Goal: Task Accomplishment & Management: Manage account settings

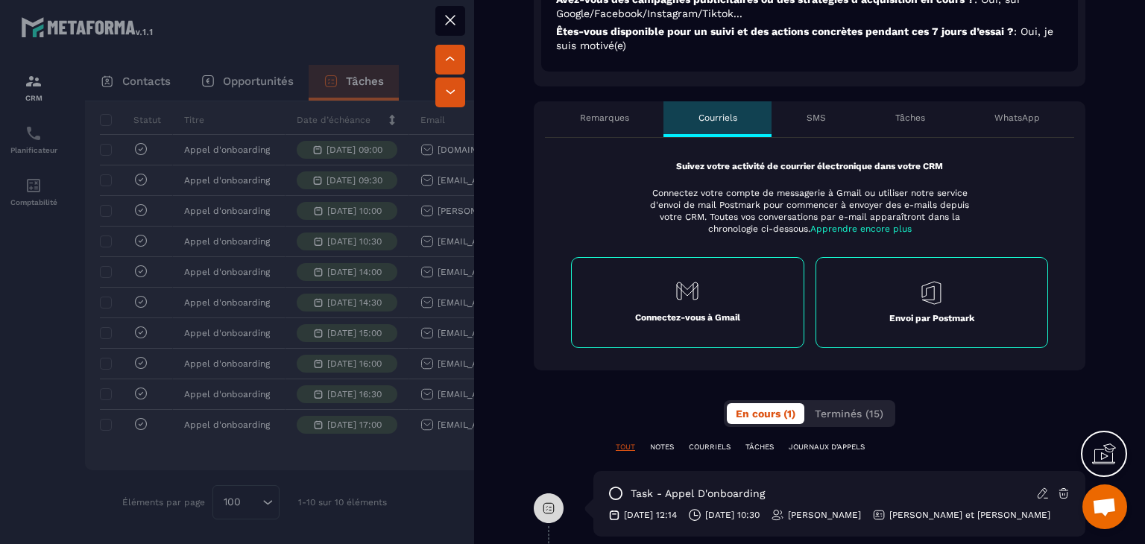
scroll to position [746, 0]
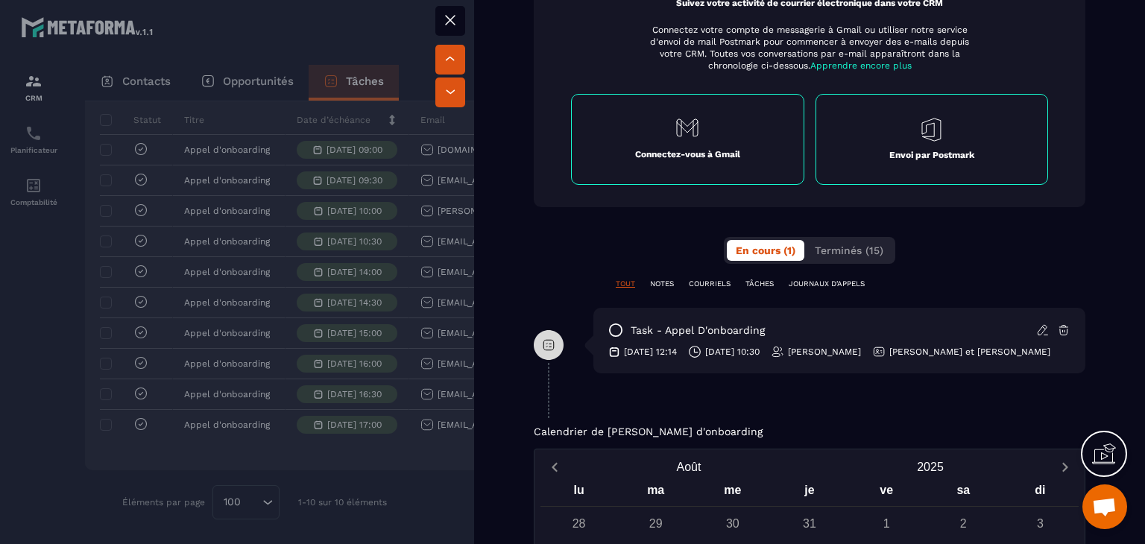
click at [820, 263] on div "**********" at bounding box center [810, 167] width 552 height 458
click at [831, 255] on span "Terminés (15)" at bounding box center [849, 251] width 69 height 12
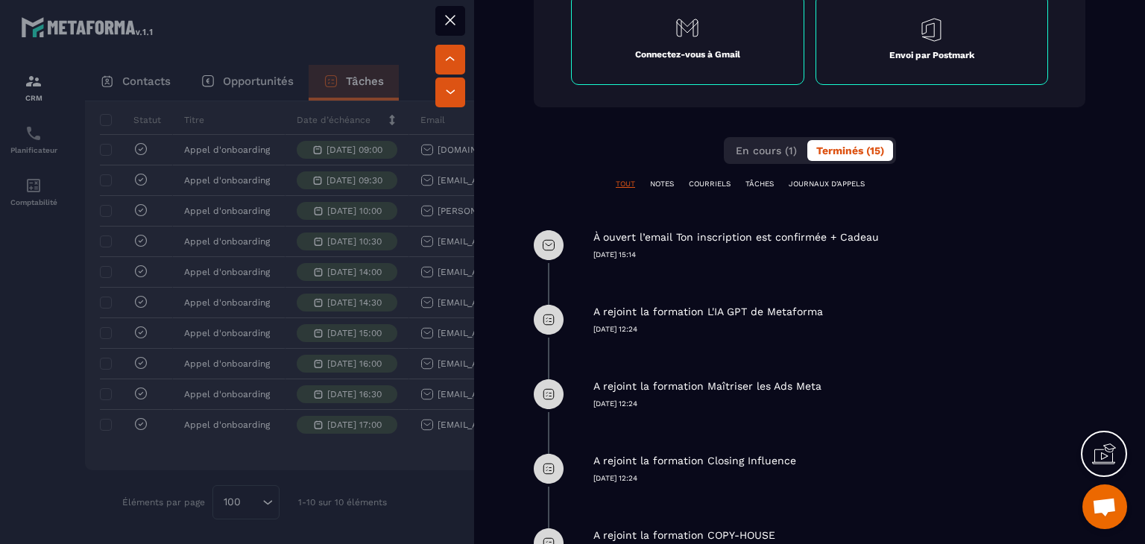
scroll to position [895, 0]
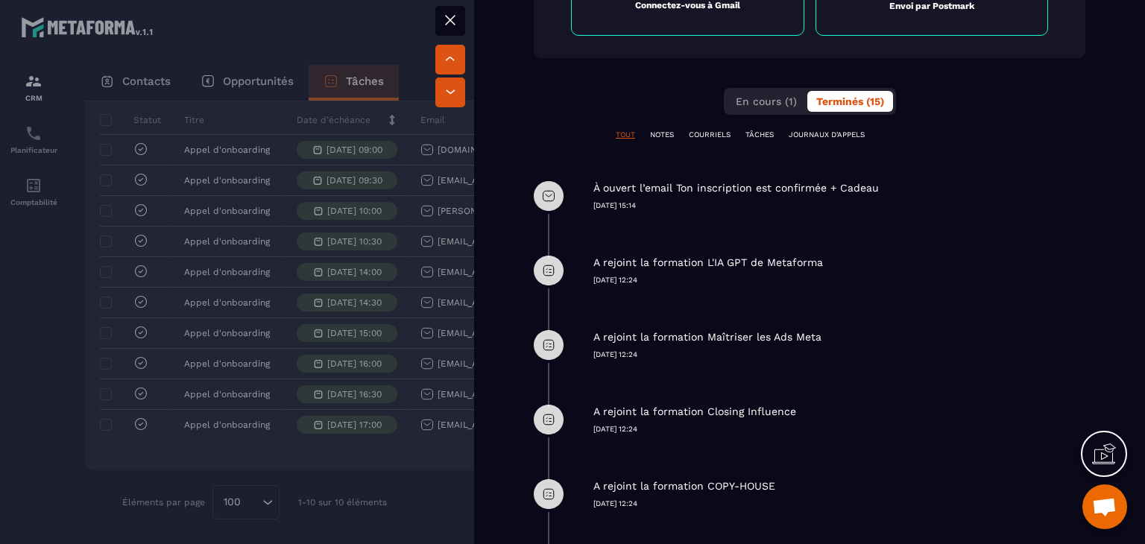
drag, startPoint x: 698, startPoint y: 236, endPoint x: 886, endPoint y: 384, distance: 239.5
click at [886, 384] on div "**********" at bounding box center [810, 225] width 552 height 872
click at [886, 384] on div "A rejoint la formation Closing Influence [DATE] 12:24" at bounding box center [839, 408] width 492 height 52
drag, startPoint x: 658, startPoint y: 273, endPoint x: 860, endPoint y: 259, distance: 202.5
click at [860, 259] on div "A rejoint la formation L'IA GPT de Metaforma [DATE] 12:24" at bounding box center [839, 259] width 492 height 52
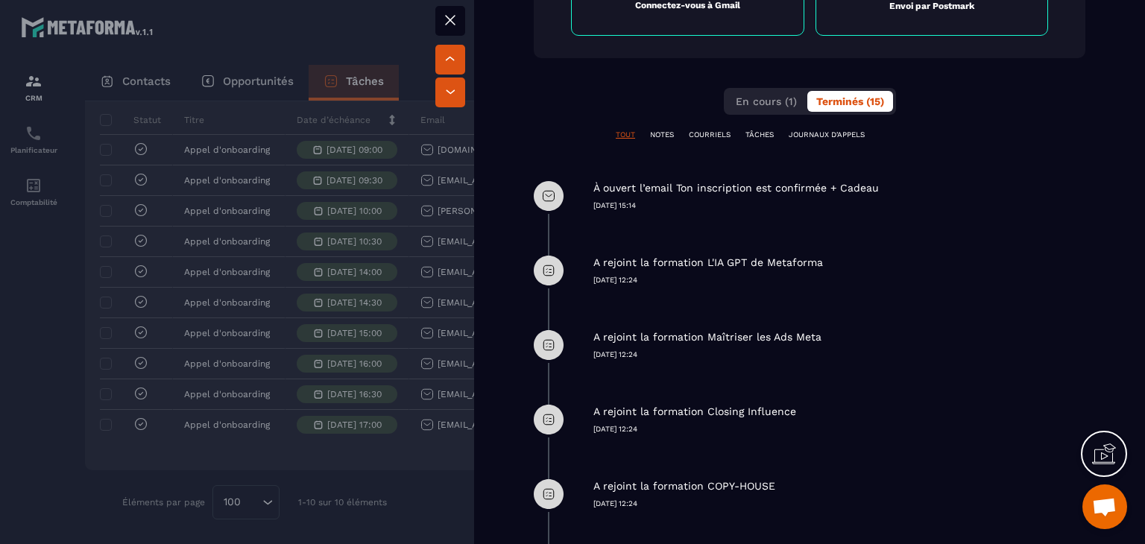
click at [860, 259] on div "A rejoint la formation L'IA GPT de Metaforma" at bounding box center [839, 263] width 492 height 14
click at [728, 366] on div "A rejoint la formation Maîtriser les Ads Meta [DATE] 12:24" at bounding box center [810, 345] width 552 height 75
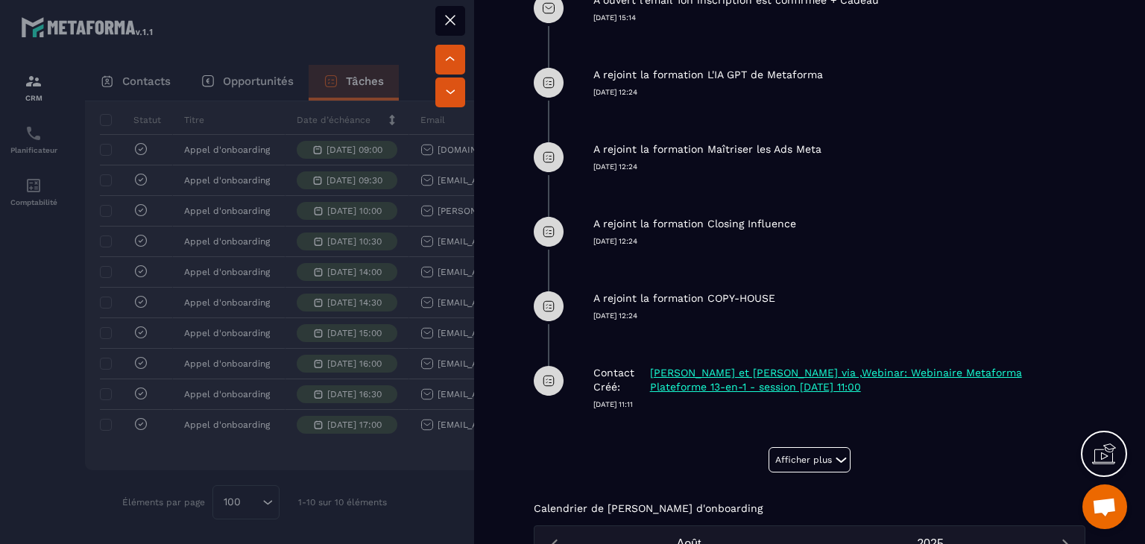
scroll to position [1118, 0]
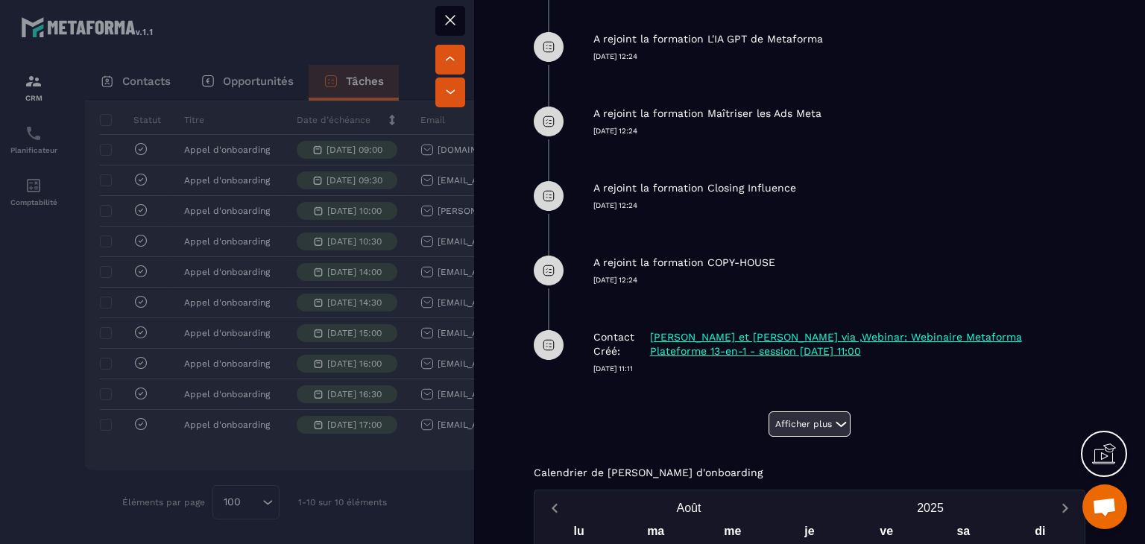
click at [798, 425] on button "Afficher plus" at bounding box center [810, 424] width 82 height 25
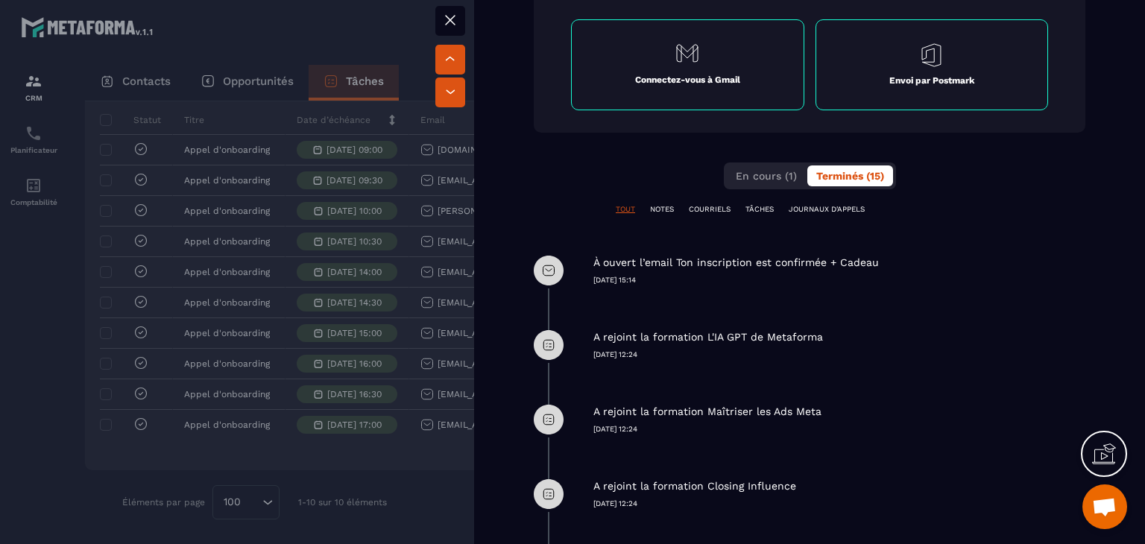
scroll to position [746, 0]
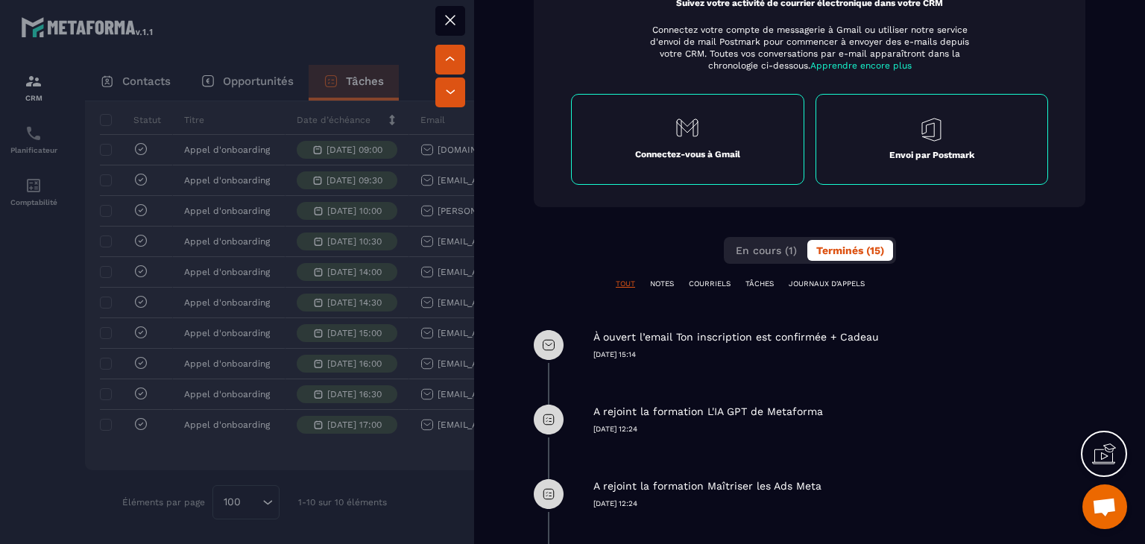
drag, startPoint x: 595, startPoint y: 411, endPoint x: 871, endPoint y: 415, distance: 275.9
click at [871, 415] on div "A rejoint la formation L'IA GPT de Metaforma" at bounding box center [839, 412] width 492 height 14
click at [464, 19] on button at bounding box center [450, 21] width 30 height 30
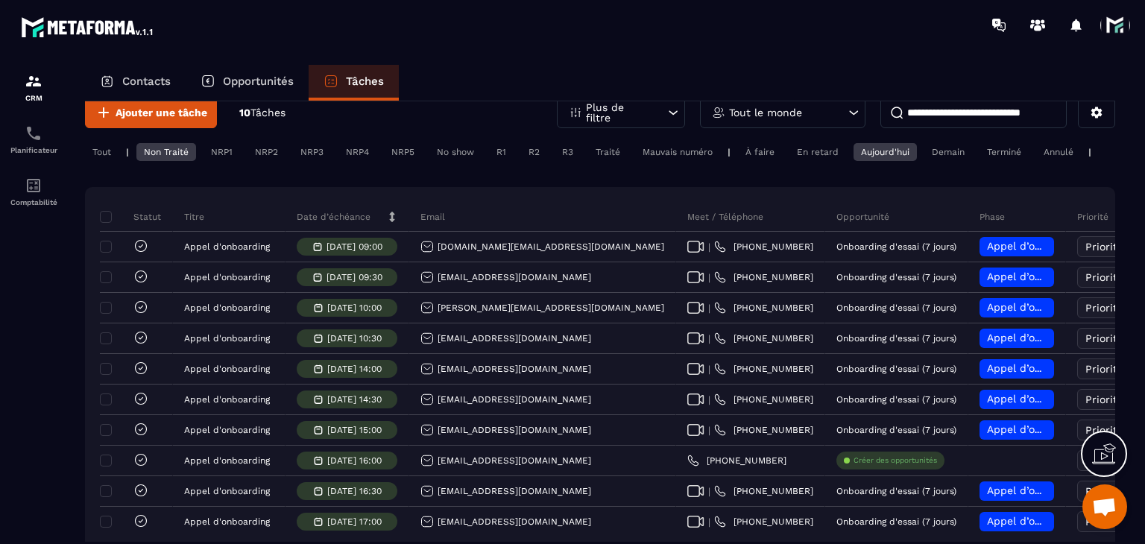
scroll to position [0, 0]
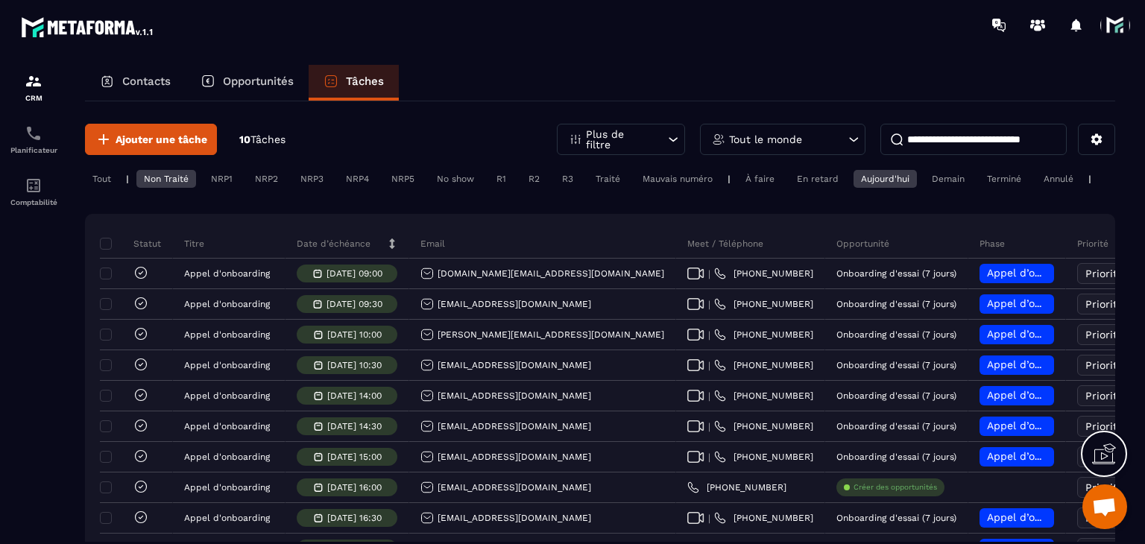
click at [167, 186] on div "Non Traité" at bounding box center [166, 179] width 60 height 18
click at [939, 178] on div "Demain" at bounding box center [949, 179] width 48 height 18
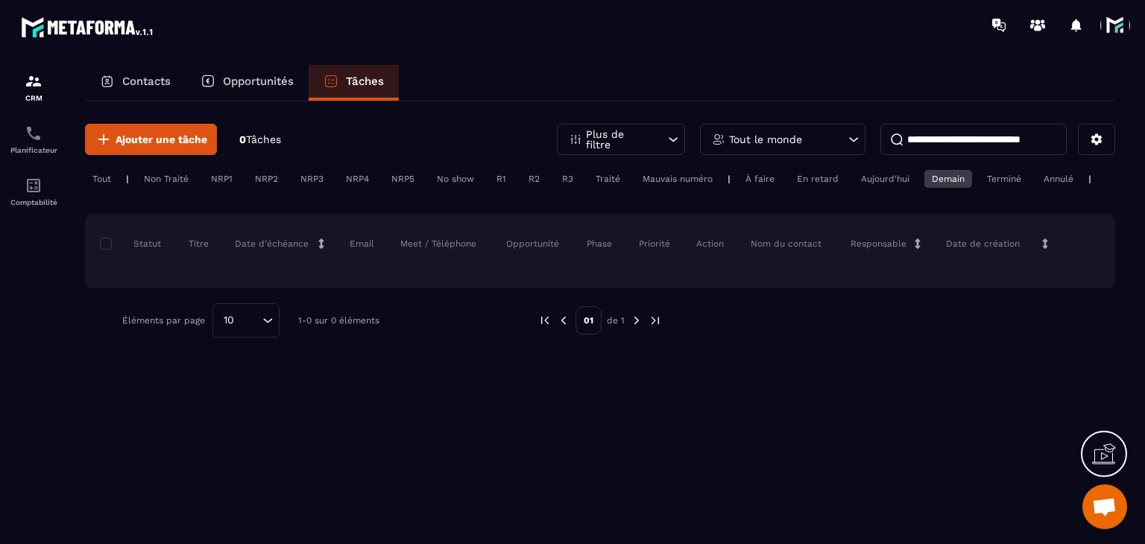
click at [980, 174] on div "En retard" at bounding box center [1004, 179] width 49 height 18
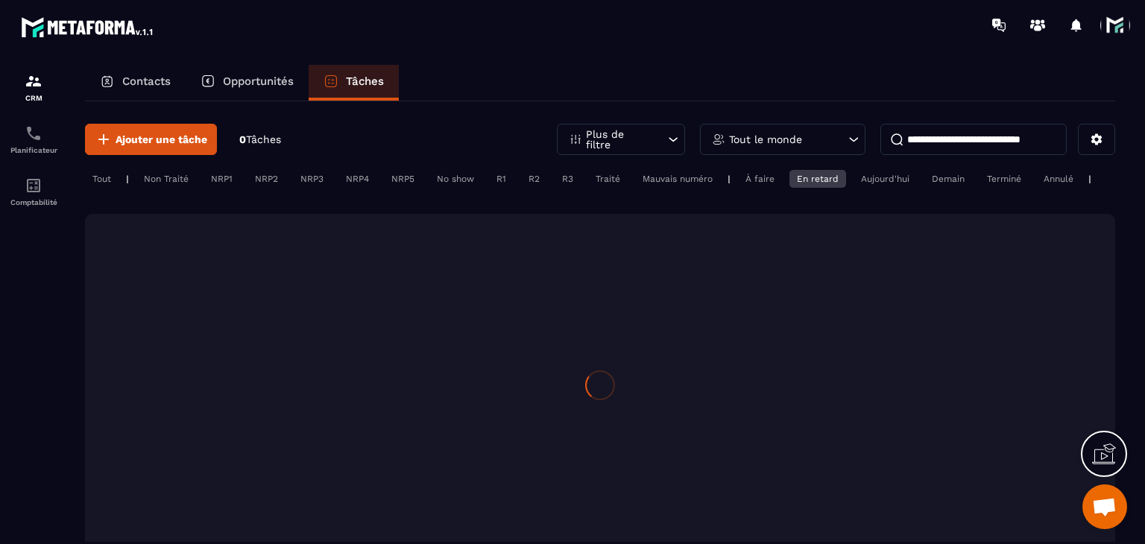
click at [1036, 179] on div "Aujourd'hui" at bounding box center [1058, 179] width 45 height 18
click at [980, 177] on div "En retard" at bounding box center [1004, 179] width 49 height 18
click at [821, 177] on div "En retard" at bounding box center [818, 179] width 57 height 18
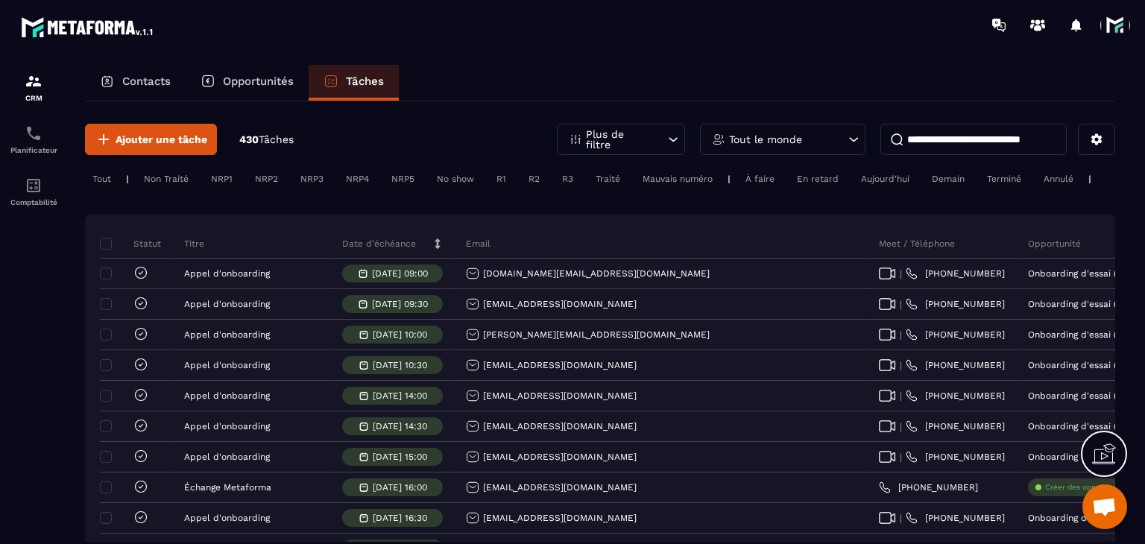
click at [369, 250] on p "Date d’échéance" at bounding box center [379, 244] width 74 height 12
click at [757, 148] on div "Tout le monde" at bounding box center [783, 139] width 166 height 31
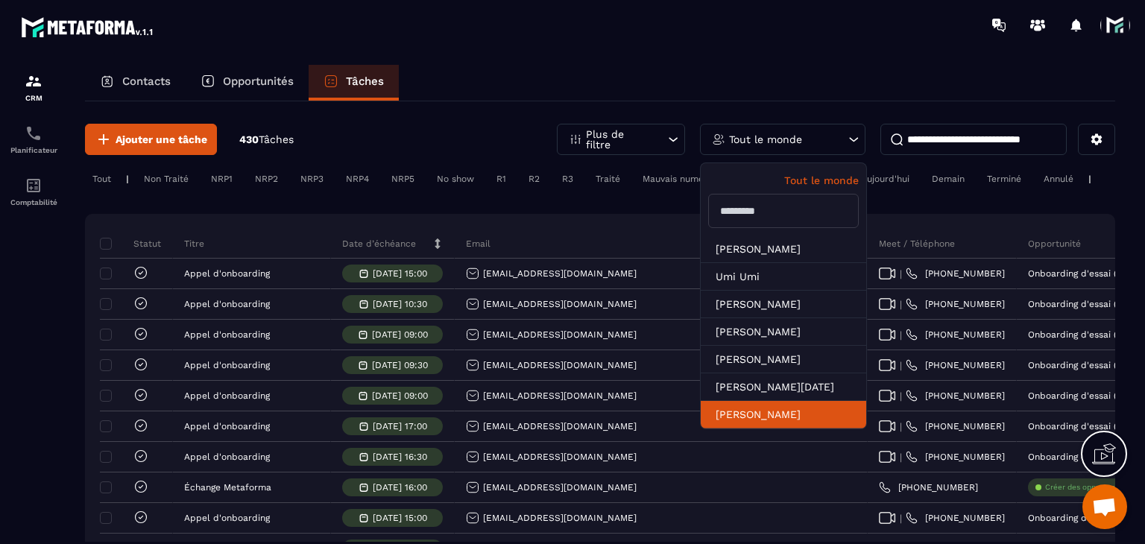
click at [755, 411] on li "[PERSON_NAME]" at bounding box center [784, 415] width 166 height 28
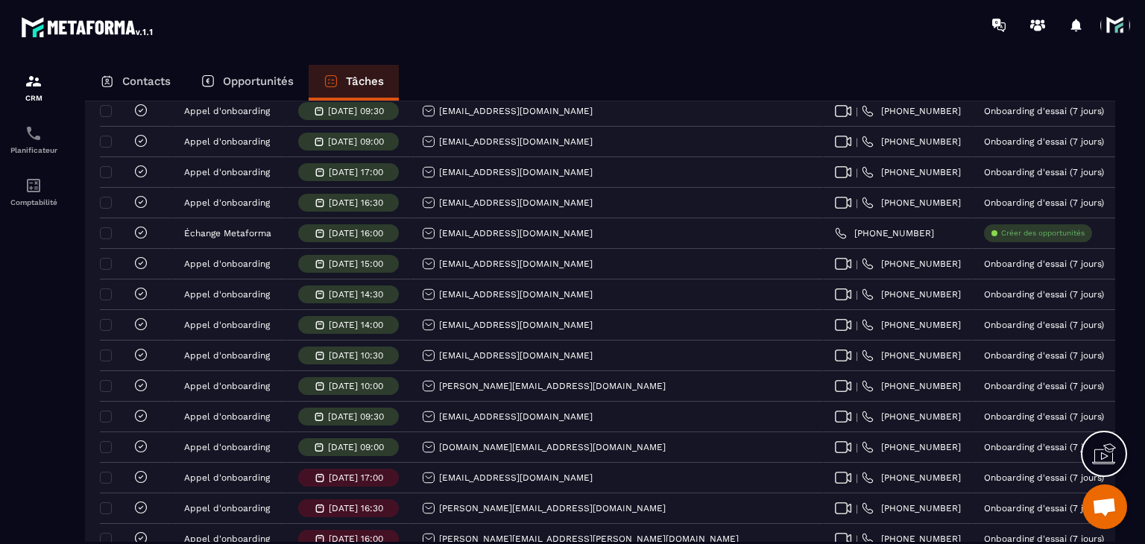
scroll to position [522, 0]
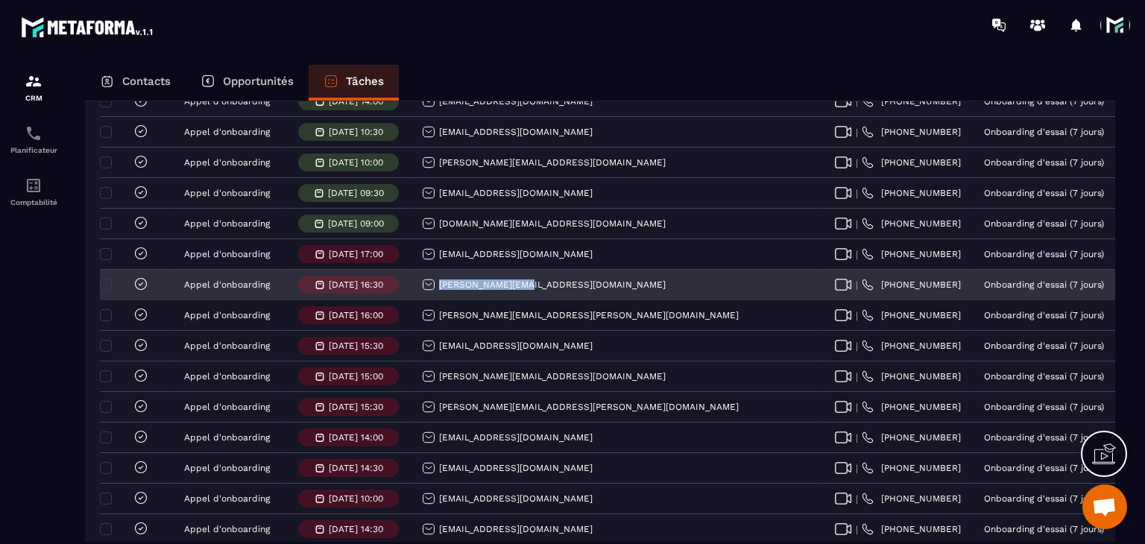
drag, startPoint x: 525, startPoint y: 297, endPoint x: 441, endPoint y: 296, distance: 84.3
click at [441, 296] on div "[PERSON_NAME][EMAIL_ADDRESS][DOMAIN_NAME]" at bounding box center [617, 286] width 413 height 30
copy p "[PERSON_NAME][EMAIL_ADDRESS][DOMAIN_NAME]"
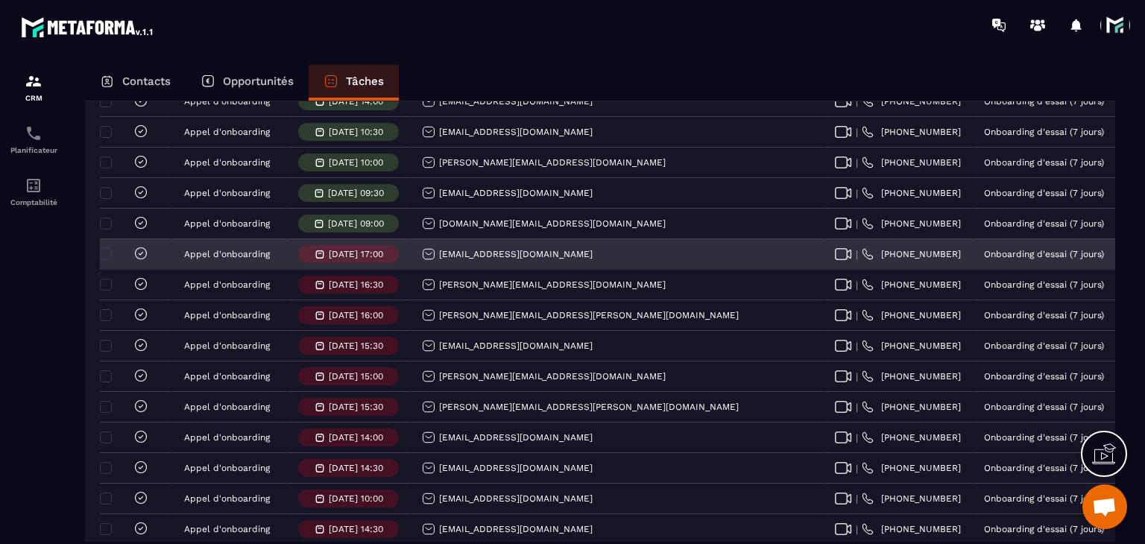
click at [480, 270] on div "[EMAIL_ADDRESS][DOMAIN_NAME]" at bounding box center [617, 255] width 413 height 30
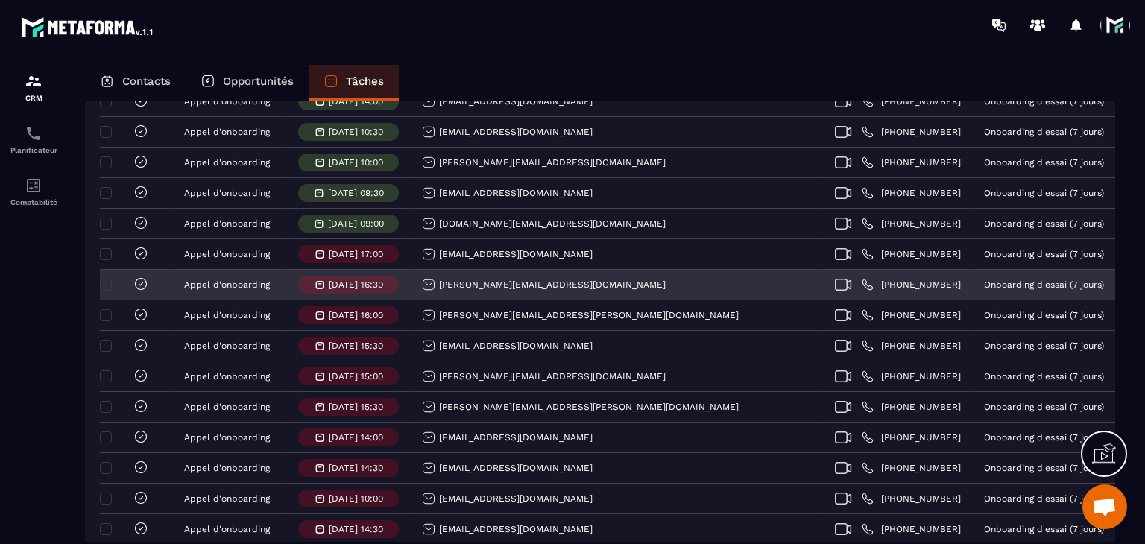
click at [482, 291] on div "[PERSON_NAME][EMAIL_ADDRESS][DOMAIN_NAME]" at bounding box center [544, 284] width 244 height 13
